Goal: Obtain resource: Download file/media

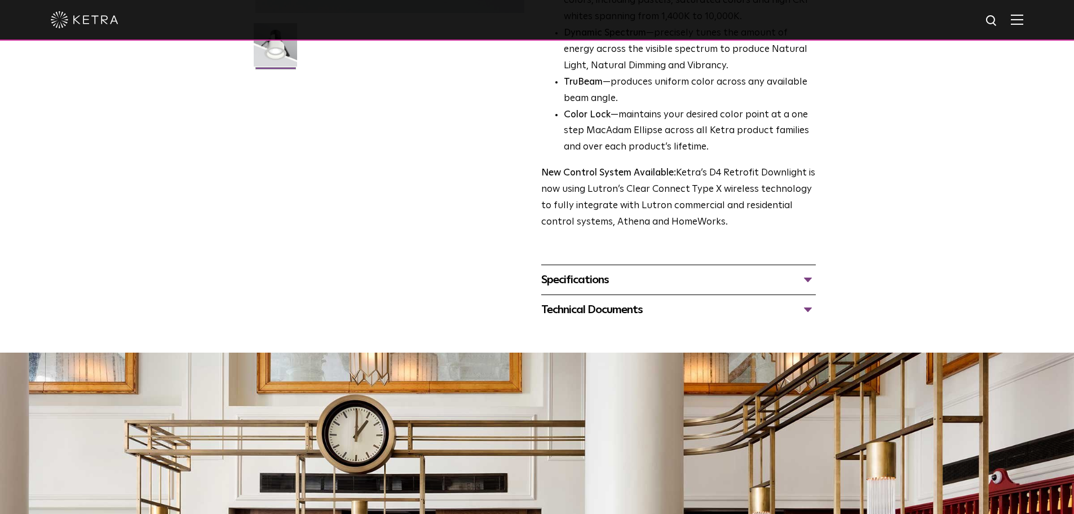
click at [591, 286] on div "Specifications" at bounding box center [678, 280] width 275 height 18
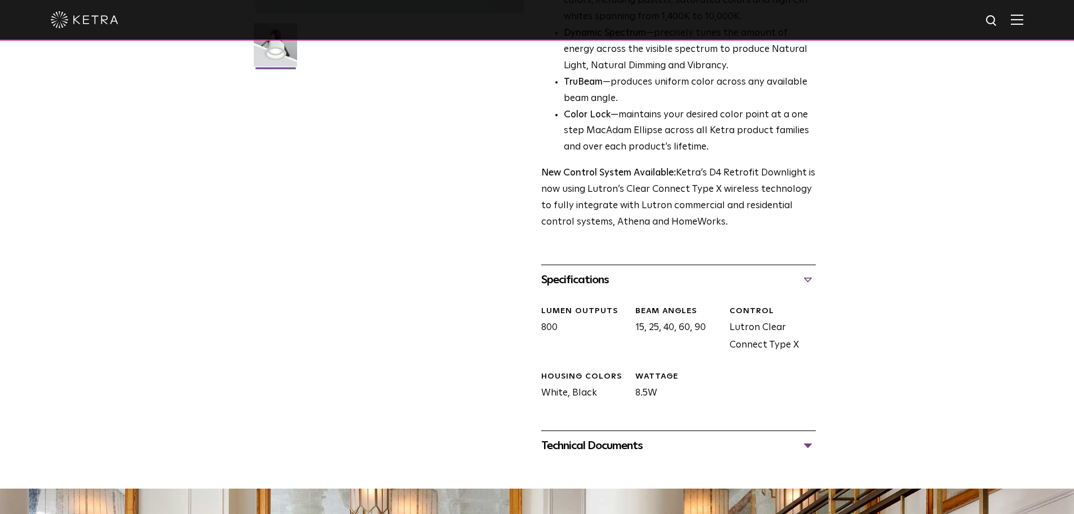
scroll to position [508, 0]
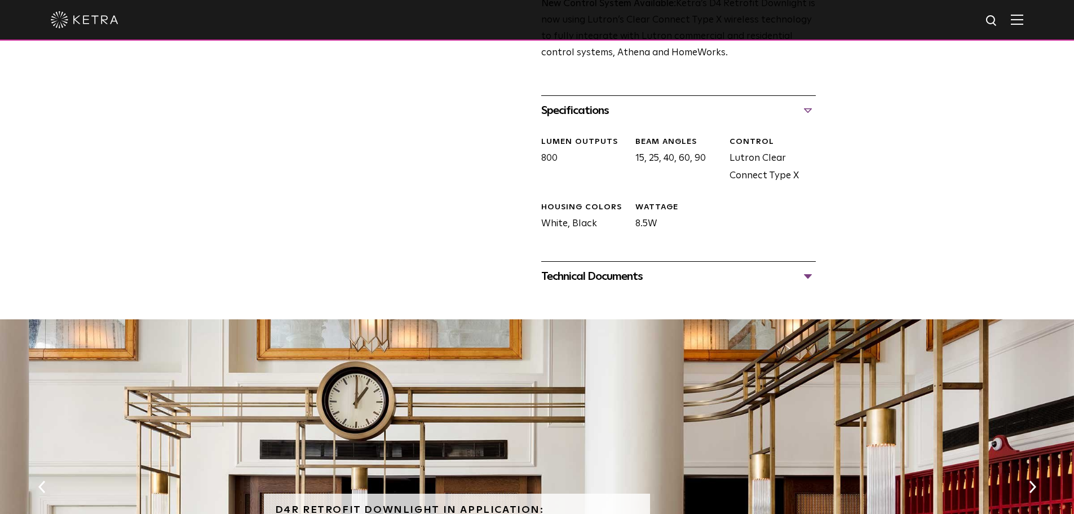
click at [623, 284] on div "Technical Documents" at bounding box center [678, 276] width 275 height 18
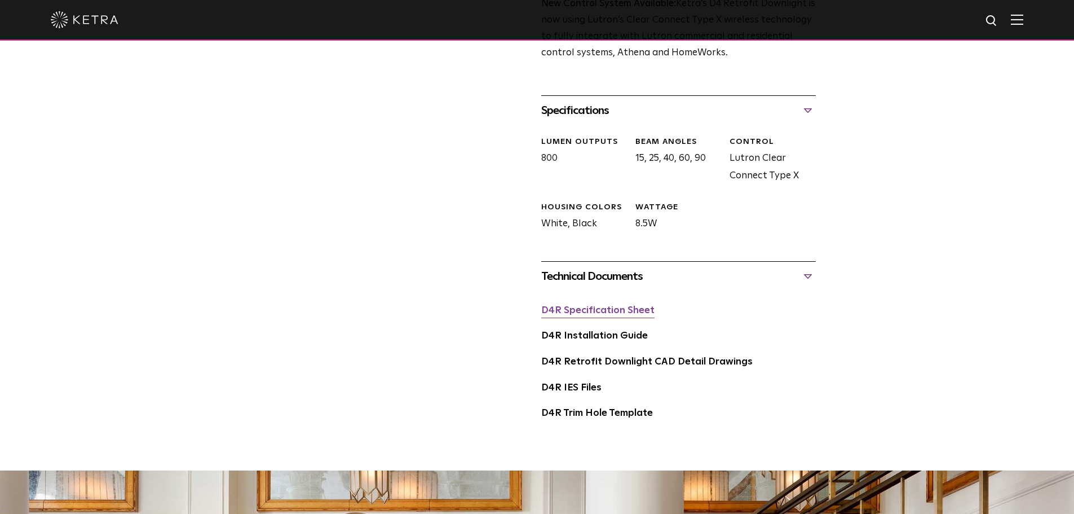
click at [621, 310] on link "D4R Specification Sheet" at bounding box center [597, 311] width 113 height 10
click at [626, 332] on link "D4R Installation Guide" at bounding box center [594, 336] width 107 height 10
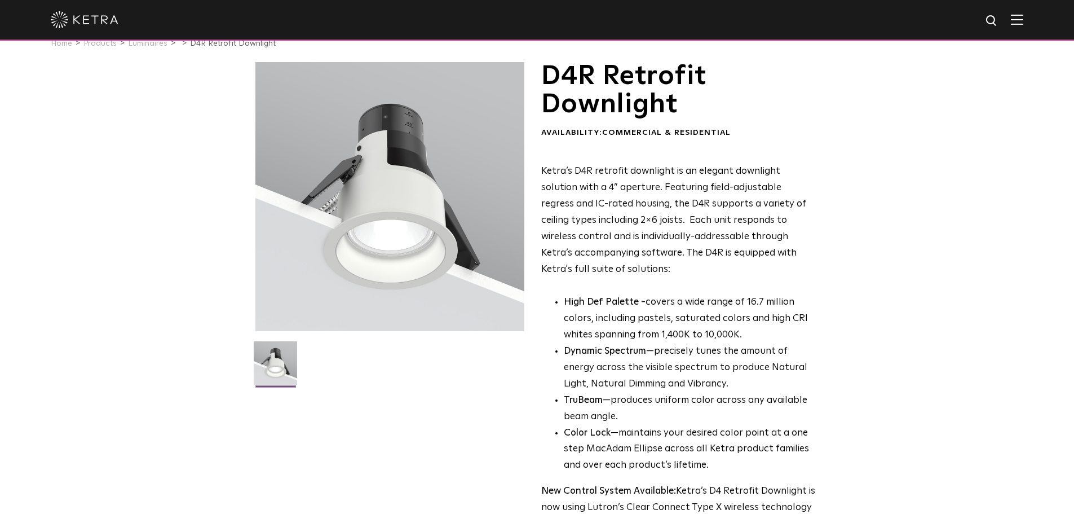
scroll to position [0, 0]
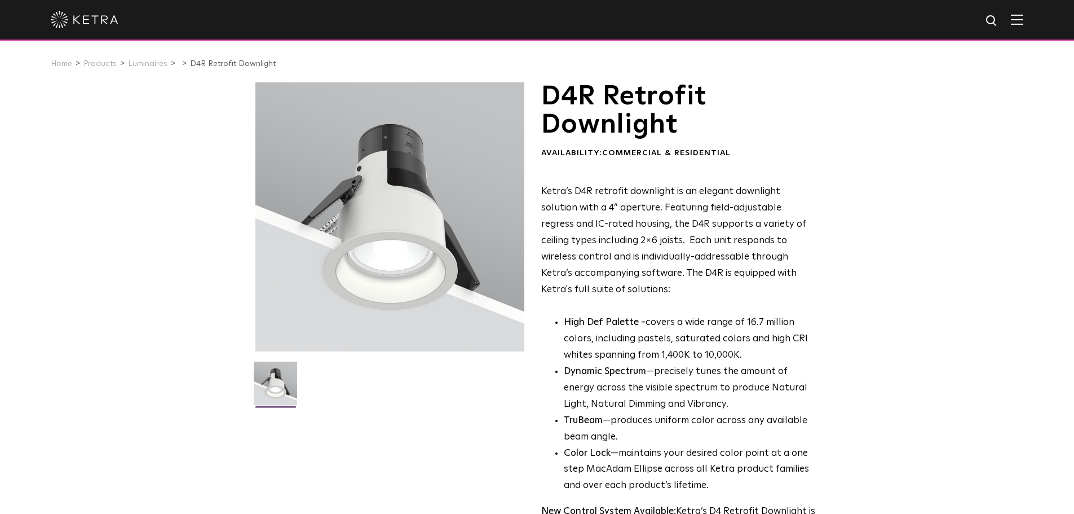
click at [114, 27] on img at bounding box center [85, 19] width 68 height 17
